Goal: Task Accomplishment & Management: Manage account settings

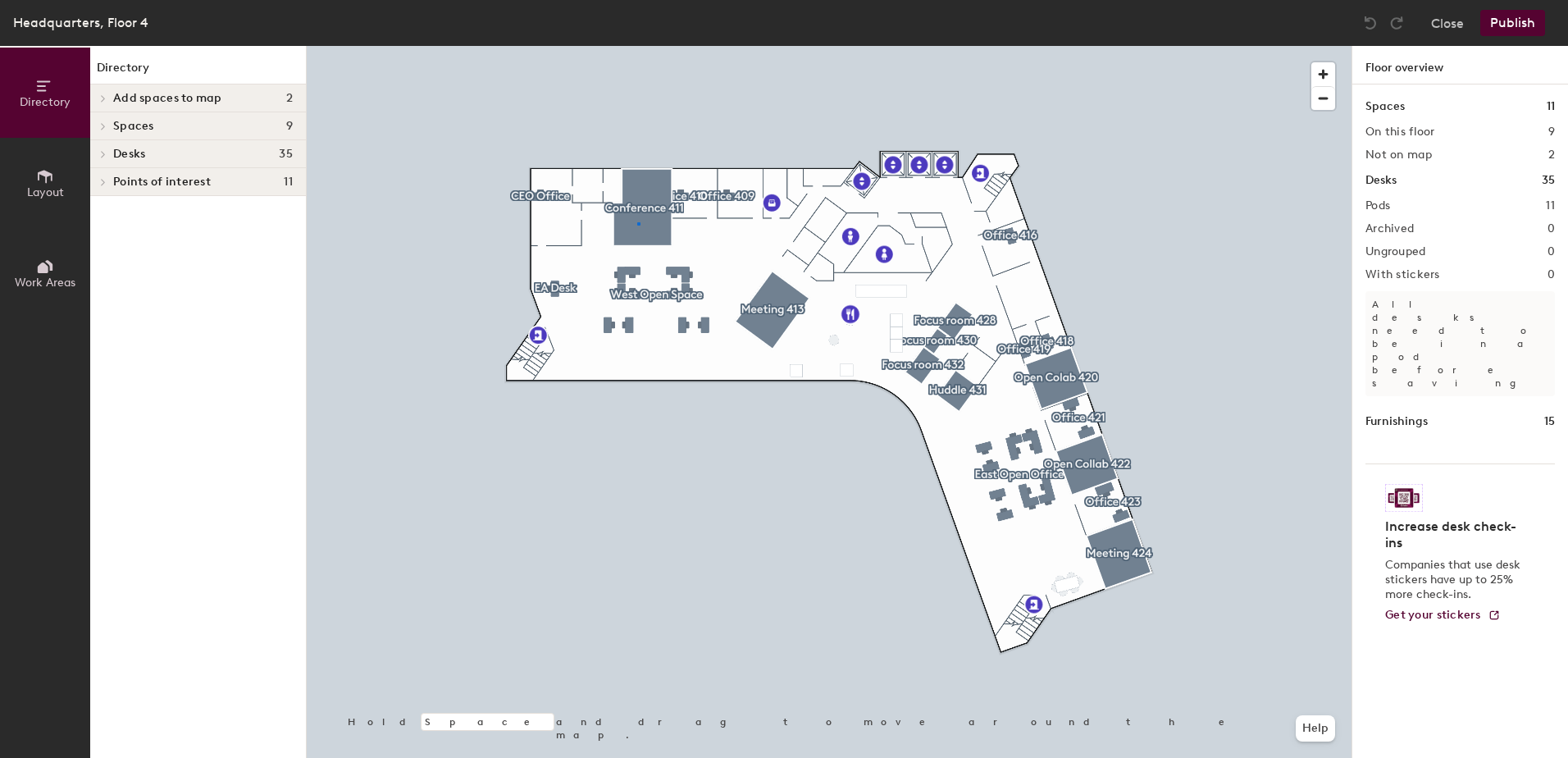
click at [638, 46] on div at bounding box center [830, 46] width 1045 height 0
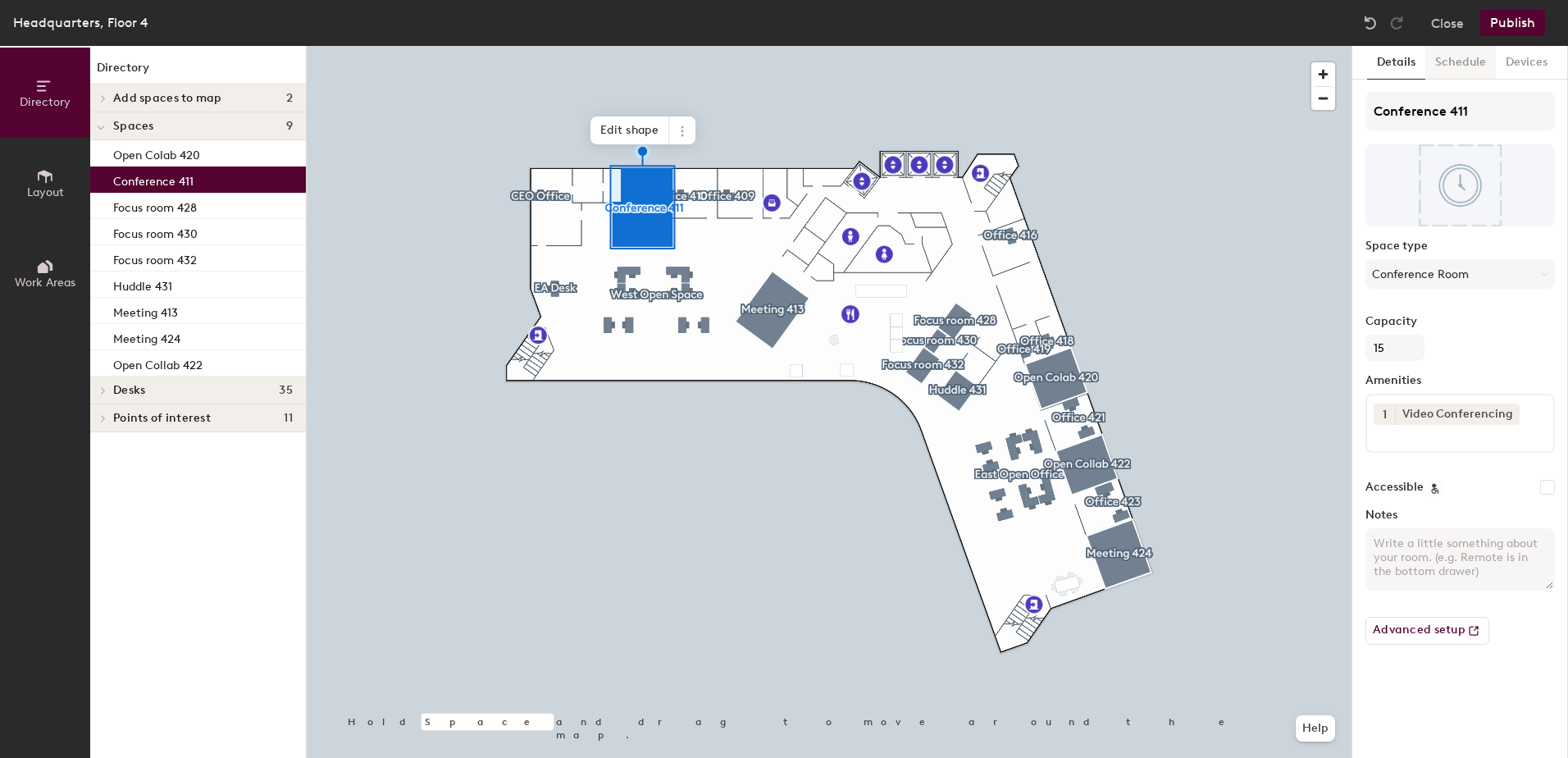
click at [1465, 64] on button "Schedule" at bounding box center [1461, 62] width 70 height 33
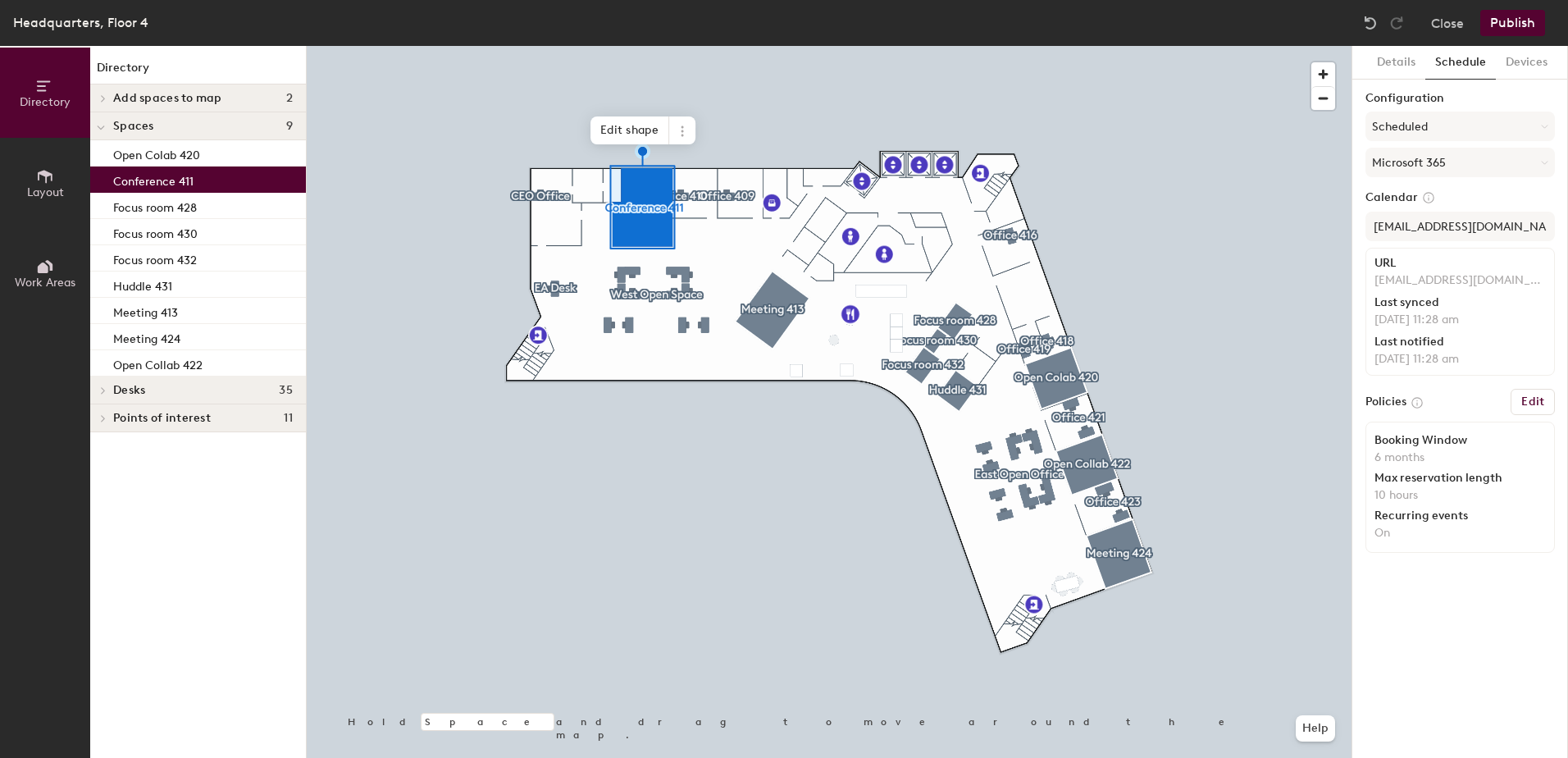
click at [1543, 411] on button "Edit" at bounding box center [1533, 402] width 45 height 26
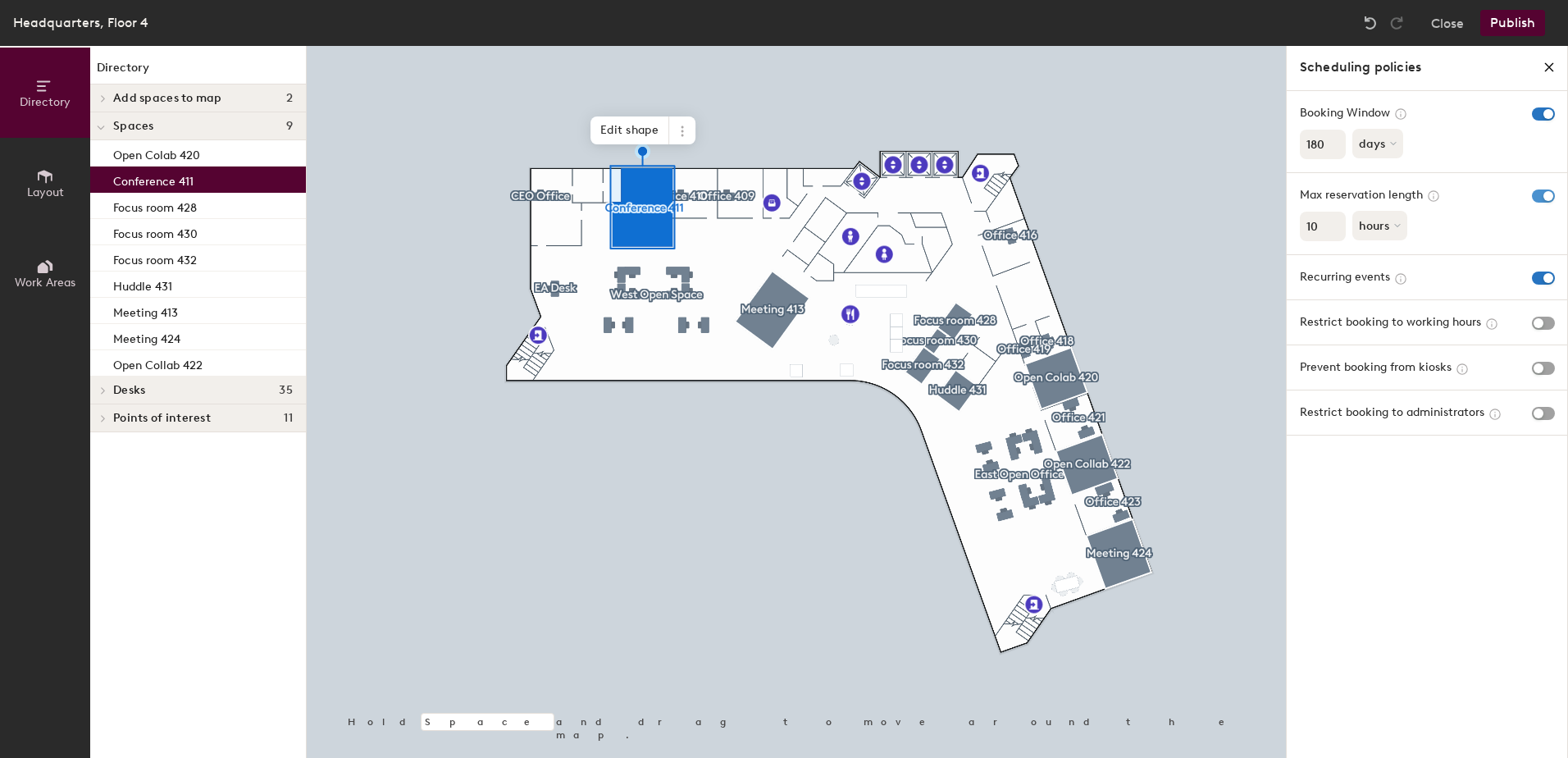
click at [1539, 197] on span "button" at bounding box center [1543, 196] width 23 height 13
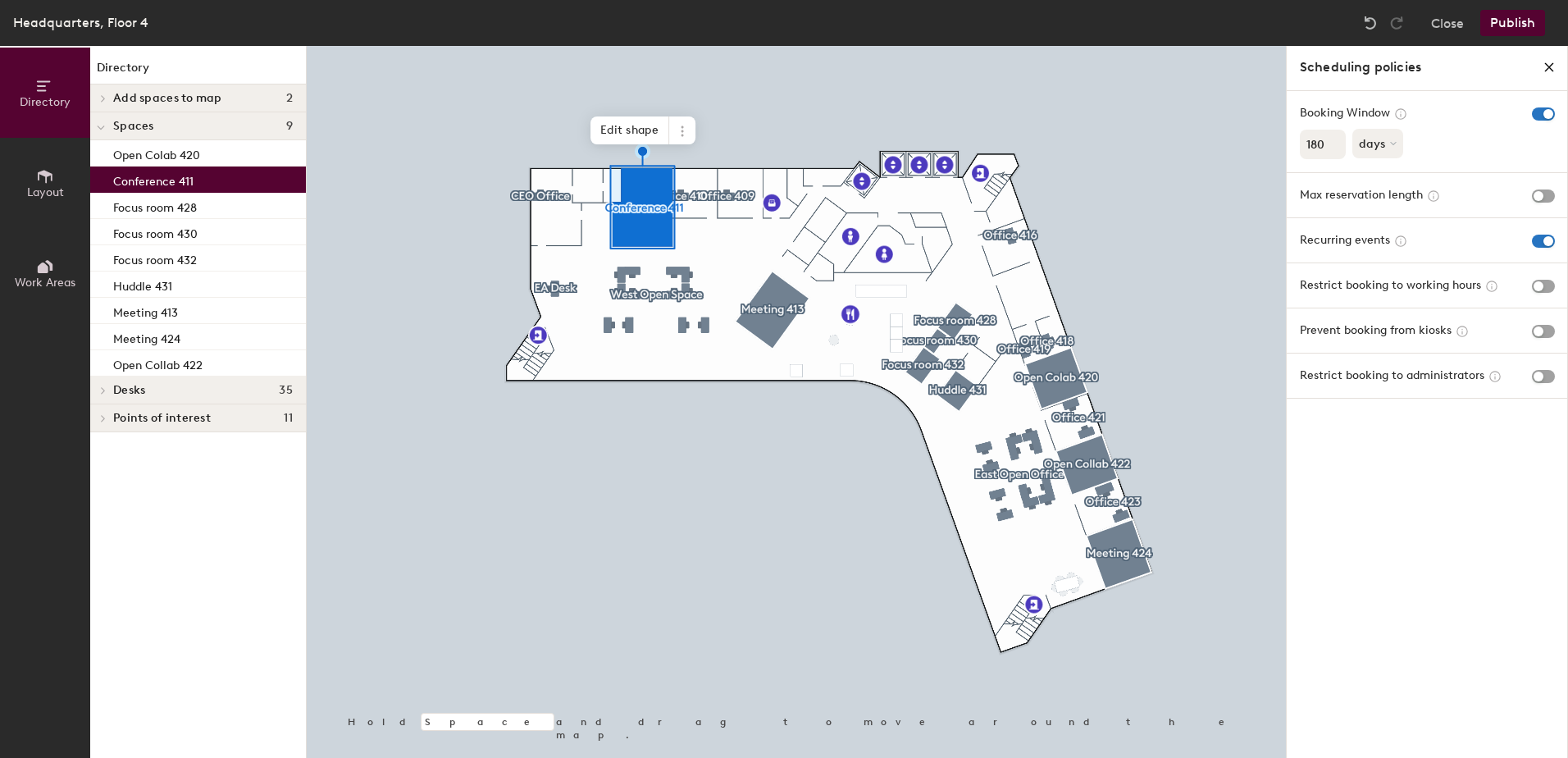
click at [1511, 17] on button "Publish" at bounding box center [1513, 23] width 65 height 26
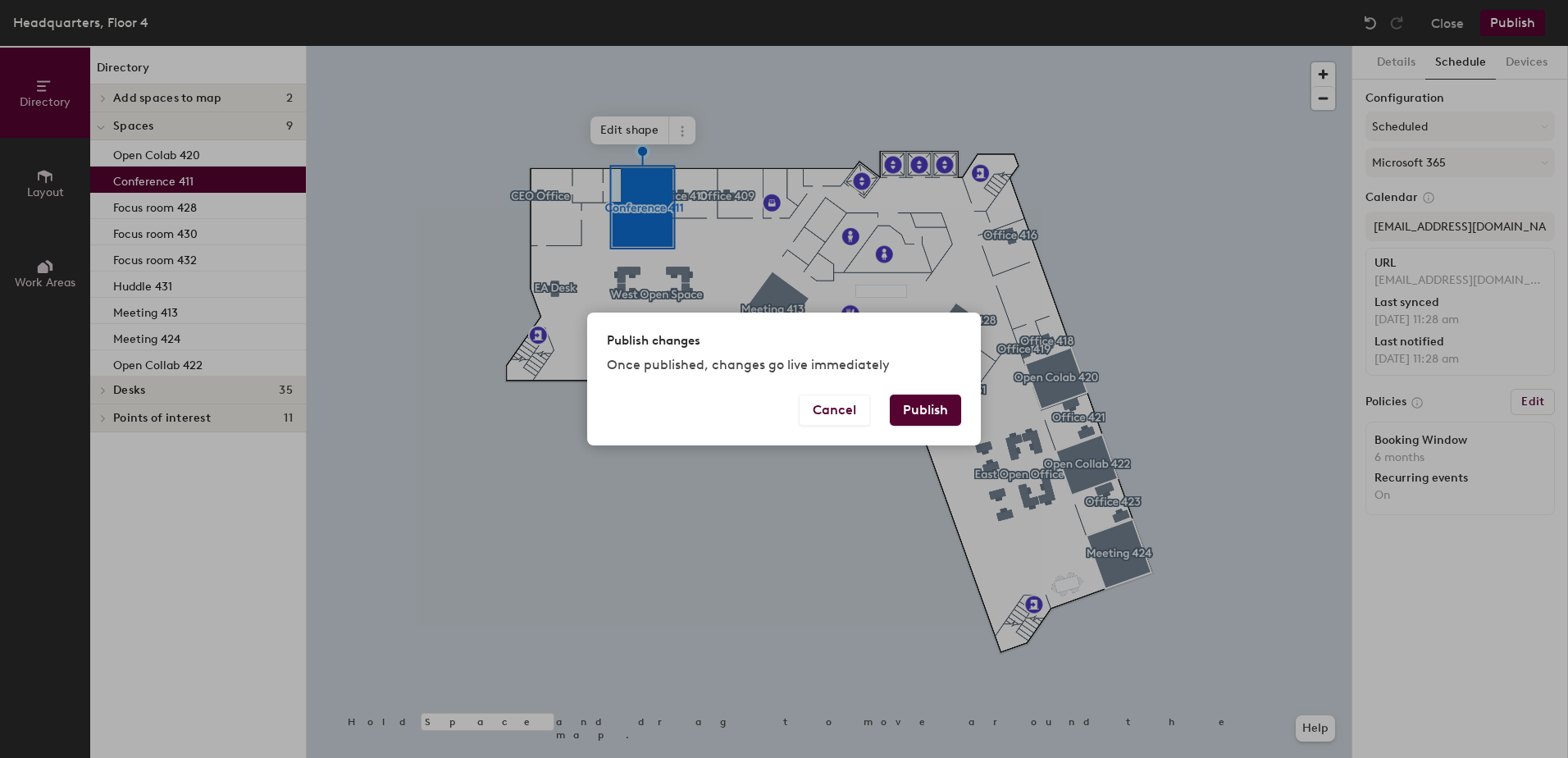
click at [921, 412] on button "Publish" at bounding box center [925, 411] width 71 height 32
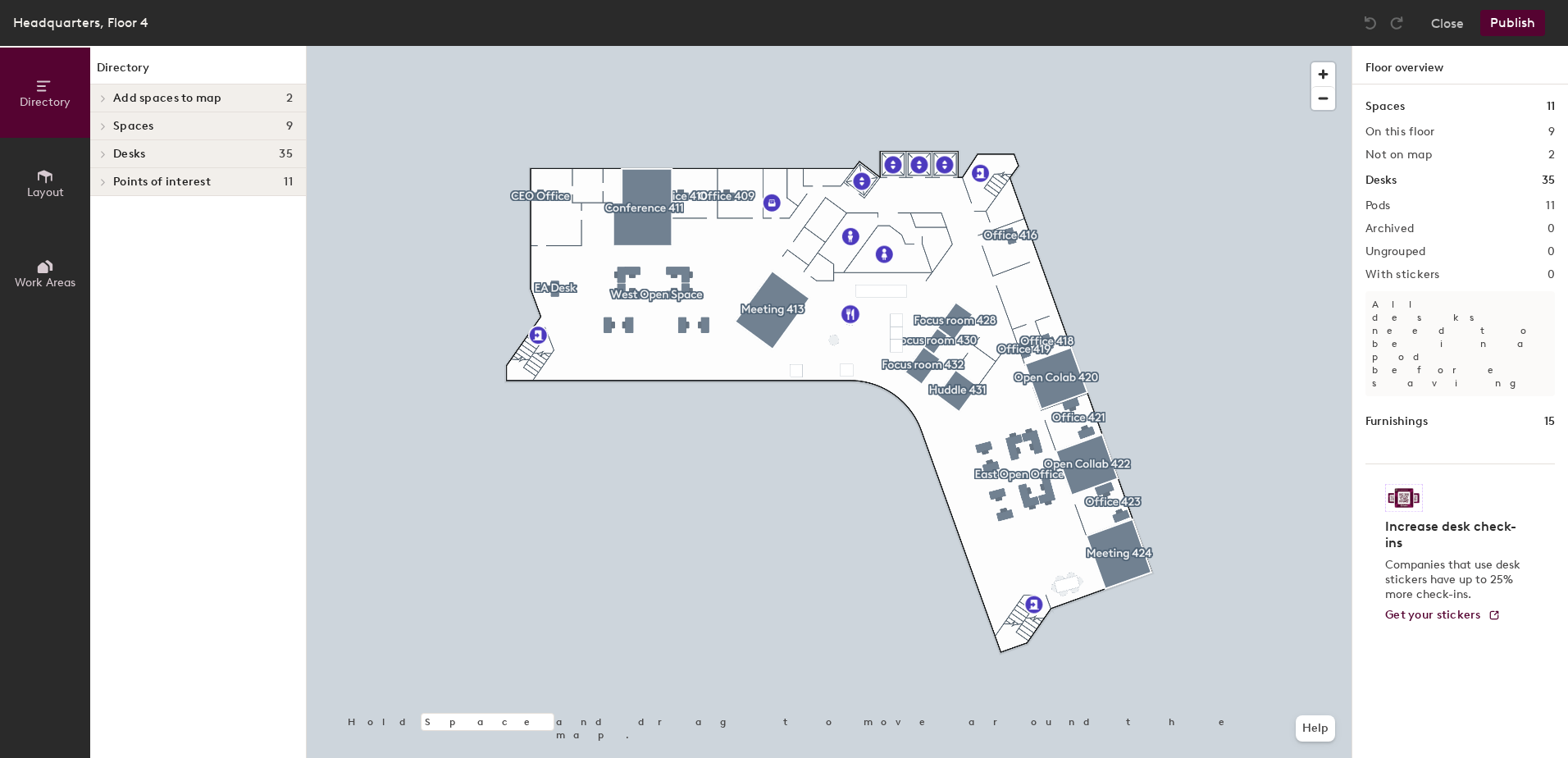
click at [635, 46] on div at bounding box center [830, 46] width 1045 height 0
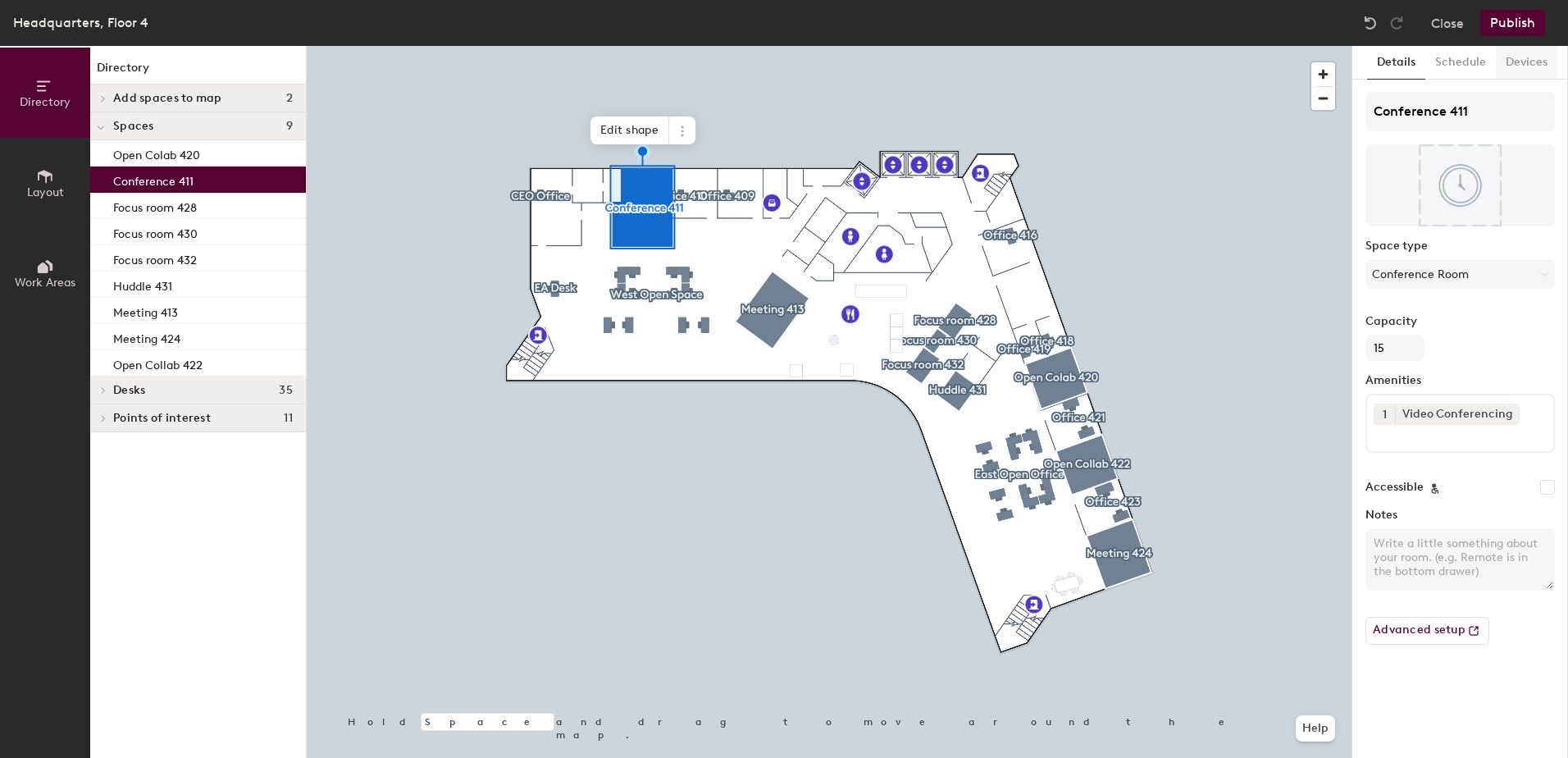
click at [1532, 54] on button "Devices" at bounding box center [1527, 62] width 61 height 33
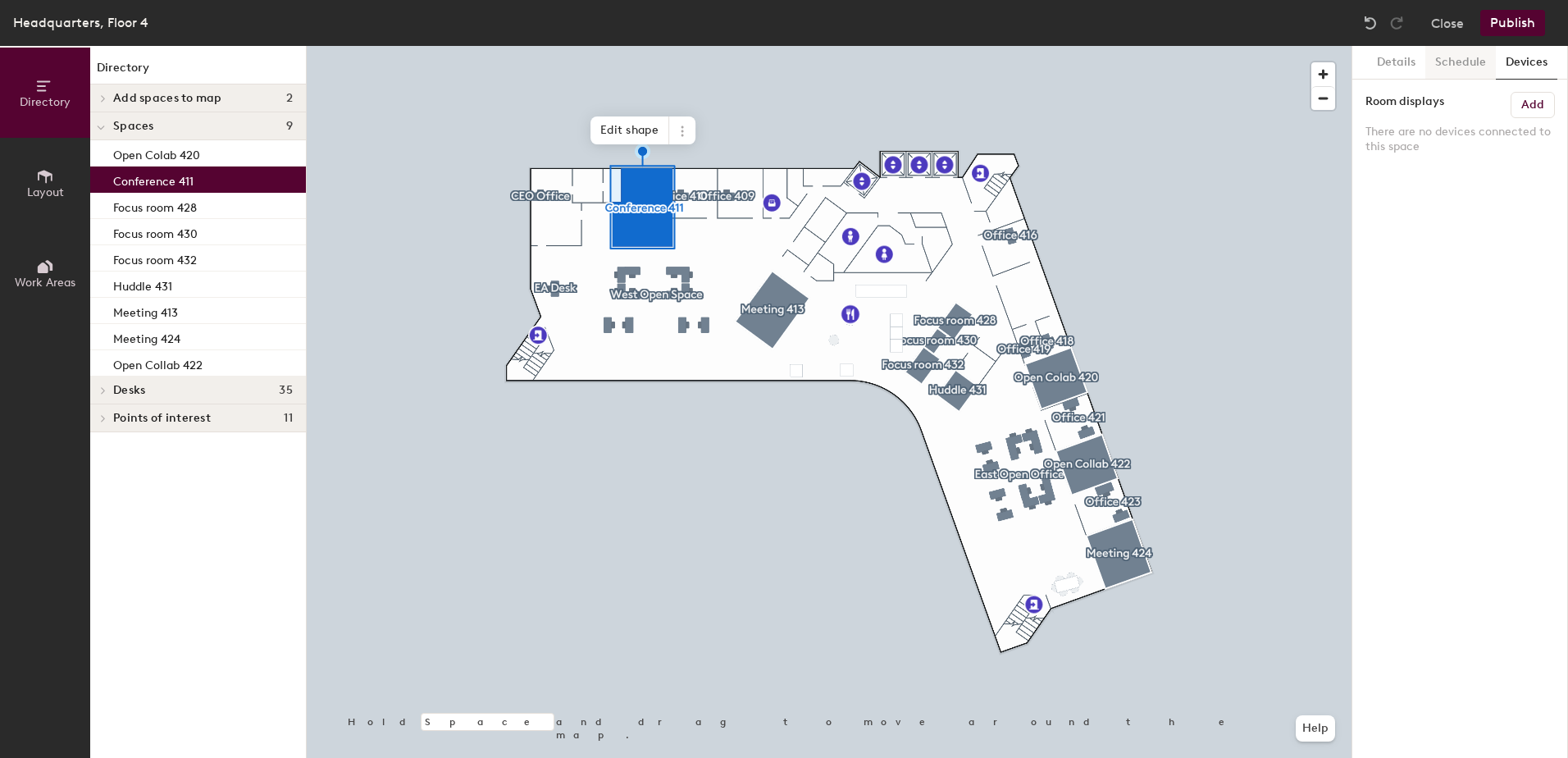
click at [1470, 61] on button "Schedule" at bounding box center [1461, 62] width 70 height 33
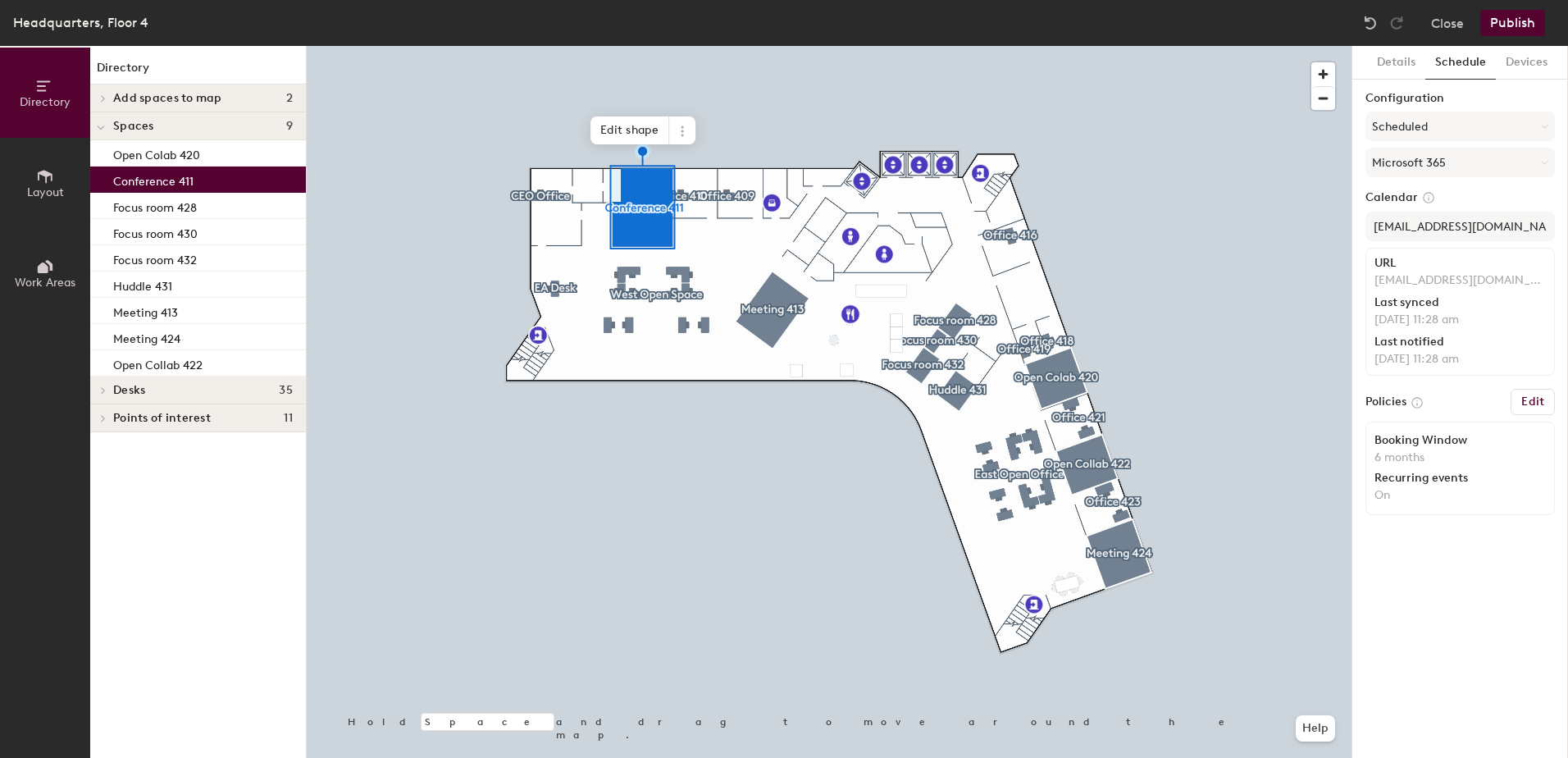
click at [1531, 399] on h6 "Edit" at bounding box center [1533, 402] width 23 height 13
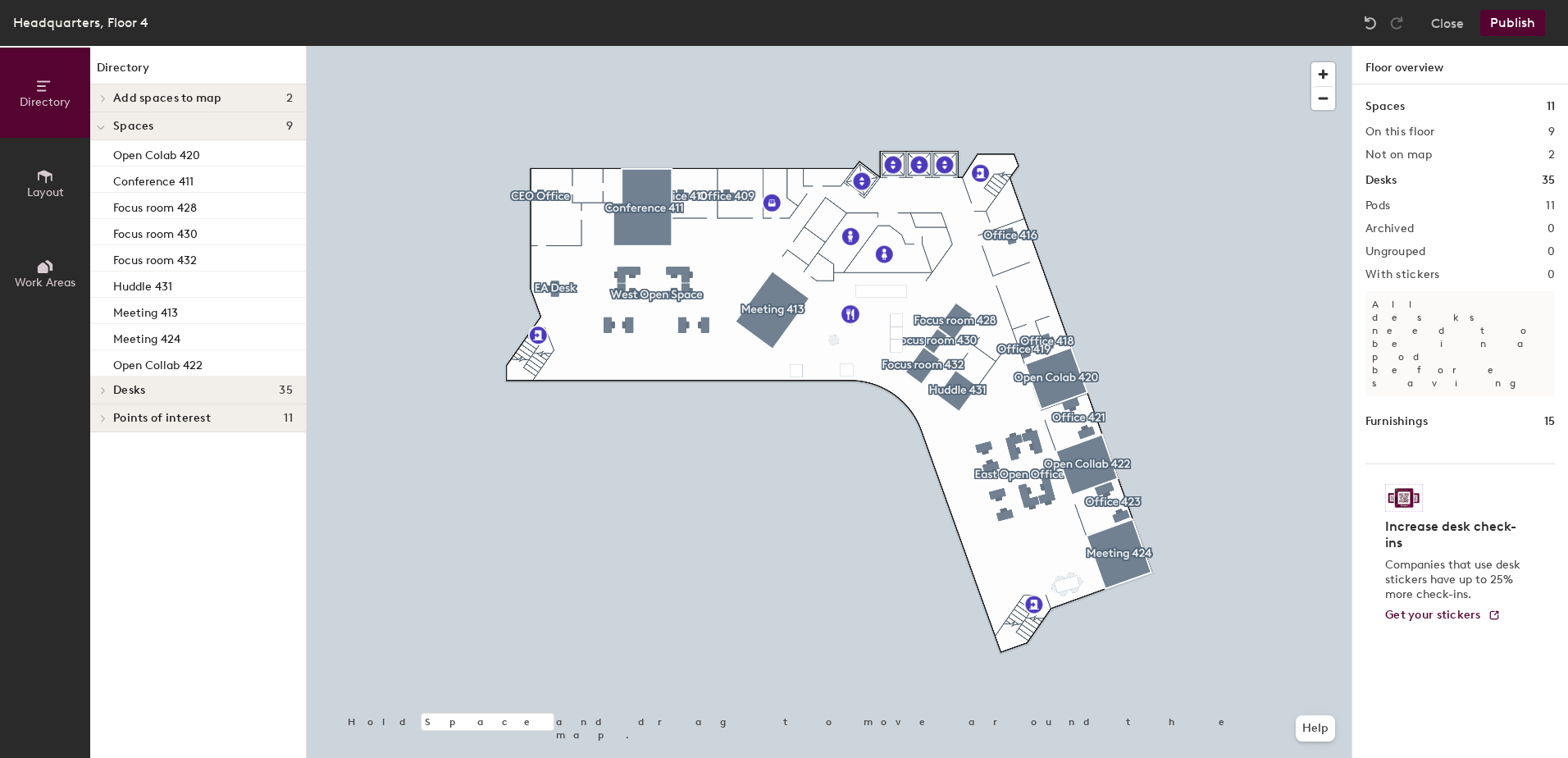
click at [669, 46] on div at bounding box center [830, 46] width 1045 height 0
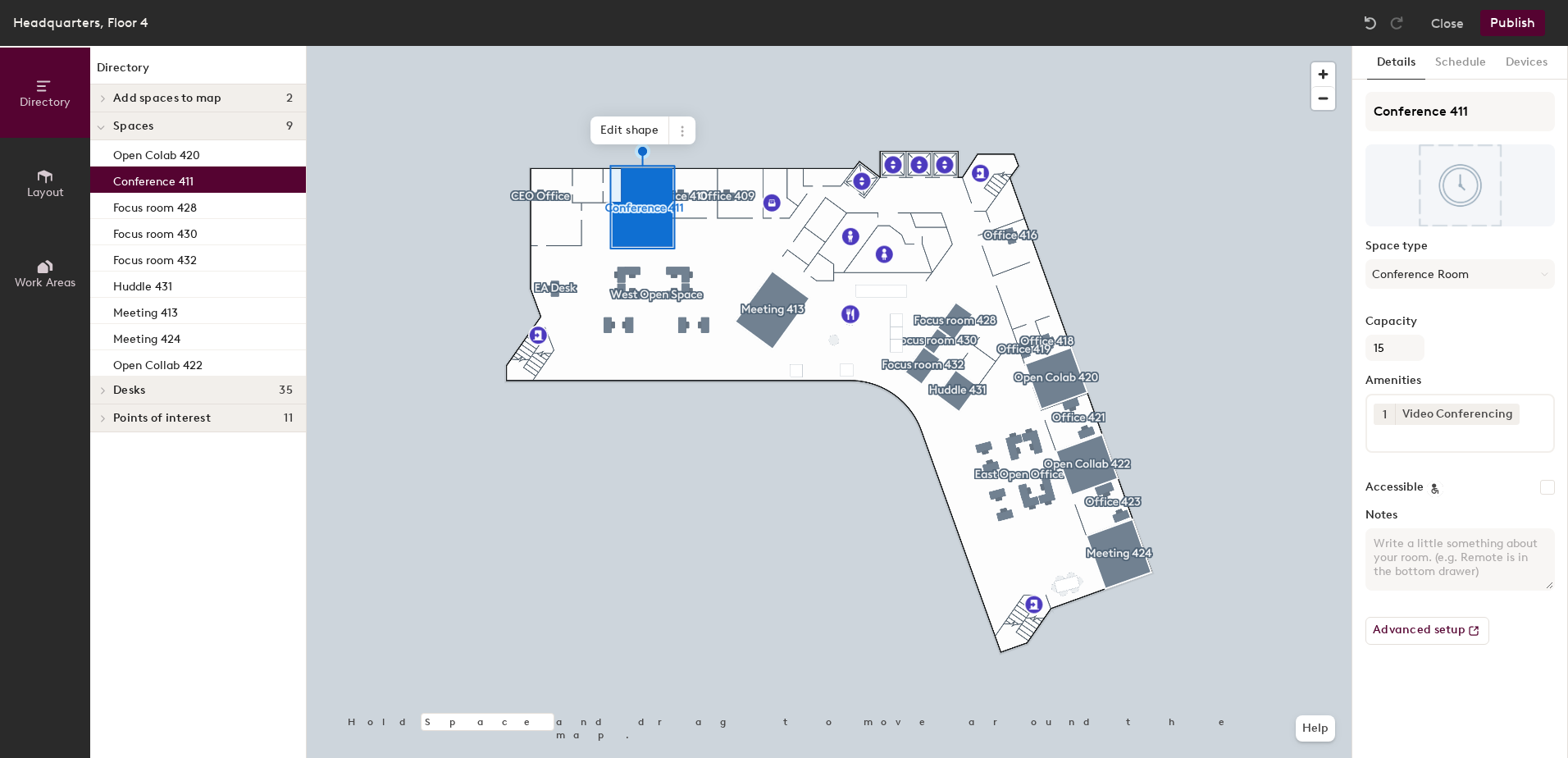
drag, startPoint x: 1448, startPoint y: 57, endPoint x: 1460, endPoint y: 37, distance: 23.3
click at [1453, 53] on button "Schedule" at bounding box center [1461, 62] width 70 height 33
